Goal: Task Accomplishment & Management: Complete application form

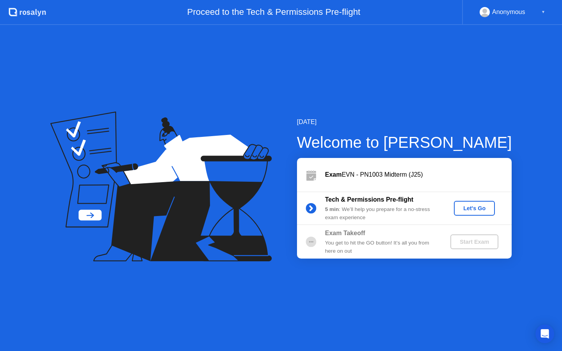
click at [464, 206] on div "Let's Go" at bounding box center [474, 208] width 35 height 6
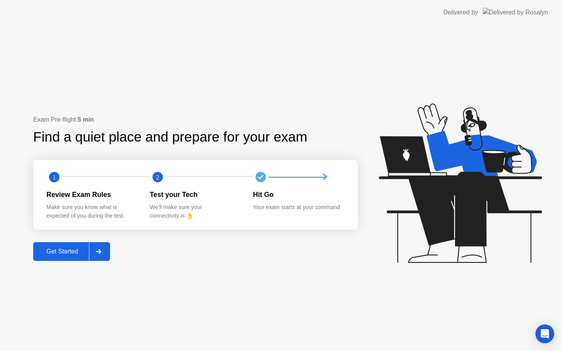
click at [71, 248] on div "Get Started" at bounding box center [61, 251] width 53 height 7
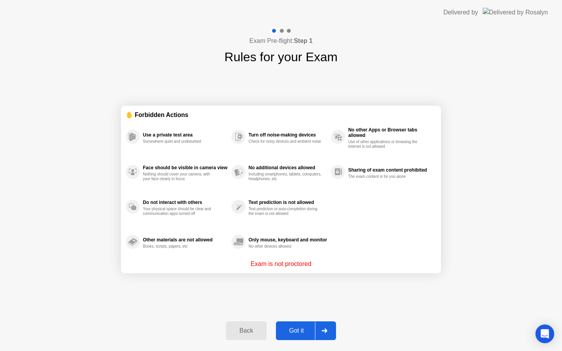
click at [304, 333] on div "Got it" at bounding box center [296, 330] width 37 height 7
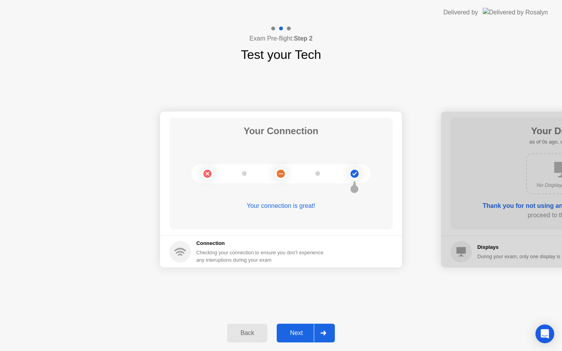
click at [310, 331] on div "Next" at bounding box center [296, 333] width 35 height 7
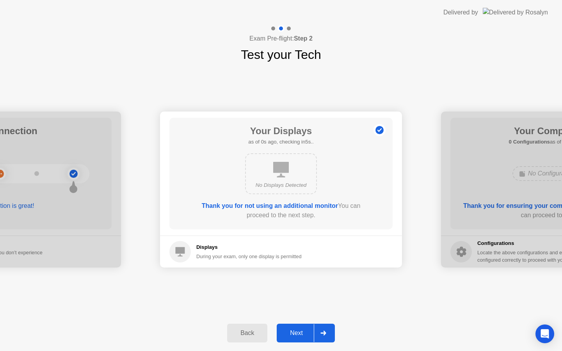
click at [310, 331] on div "Next" at bounding box center [296, 333] width 35 height 7
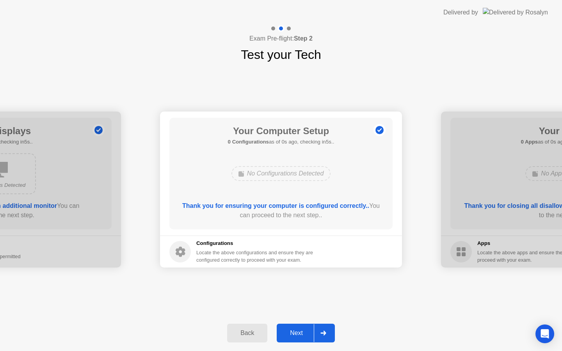
click at [310, 331] on div "Next" at bounding box center [296, 333] width 35 height 7
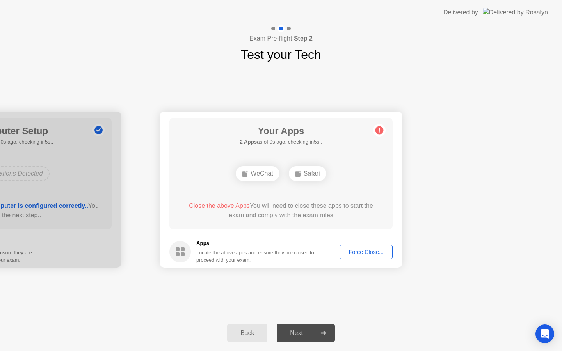
click at [310, 331] on div "Next" at bounding box center [296, 333] width 35 height 7
click at [351, 255] on div "Force Close..." at bounding box center [366, 252] width 48 height 6
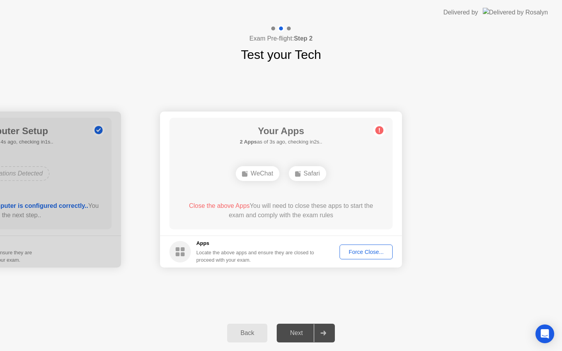
click at [303, 330] on div "Next" at bounding box center [296, 333] width 35 height 7
click at [370, 250] on div "Force Close..." at bounding box center [366, 252] width 48 height 6
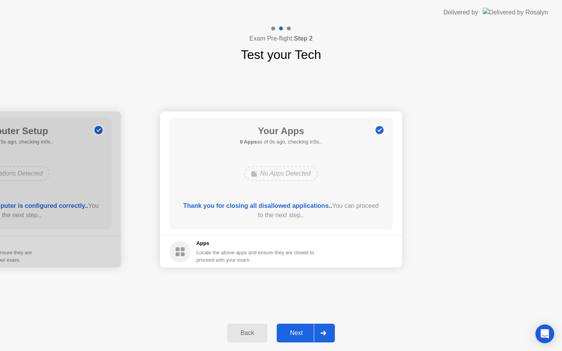
click at [314, 328] on div at bounding box center [323, 333] width 19 height 18
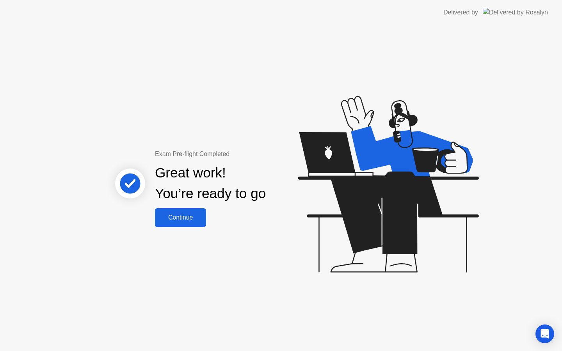
click at [196, 221] on div "Continue" at bounding box center [180, 217] width 46 height 7
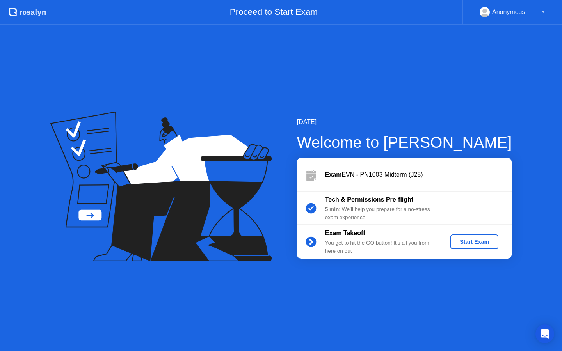
click at [478, 241] on div "Start Exam" at bounding box center [474, 242] width 42 height 6
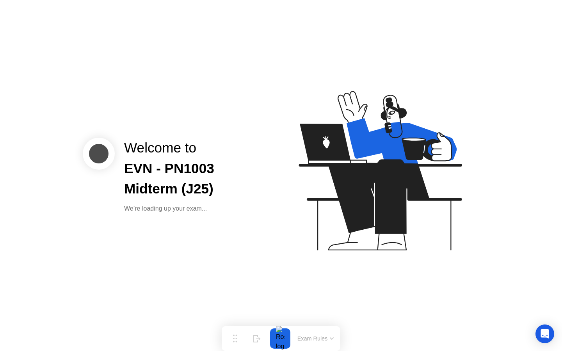
click at [301, 289] on div "Welcome to EVN - PN1003 Midterm (J25) We’re loading up your exam..." at bounding box center [281, 175] width 562 height 351
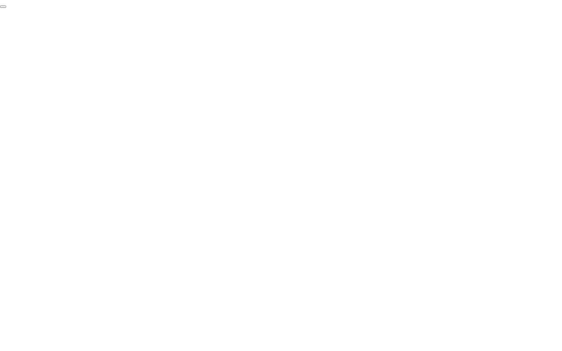
click div "End Proctoring Session"
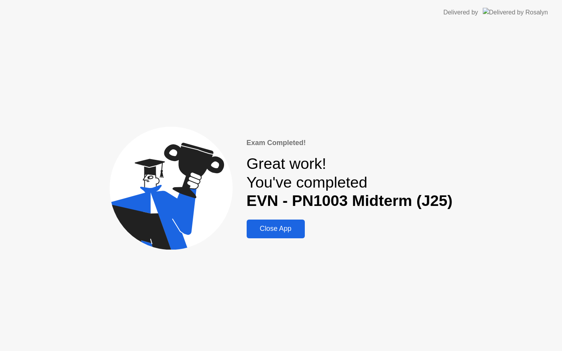
click at [295, 236] on button "Close App" at bounding box center [275, 229] width 58 height 19
